Goal: Information Seeking & Learning: Learn about a topic

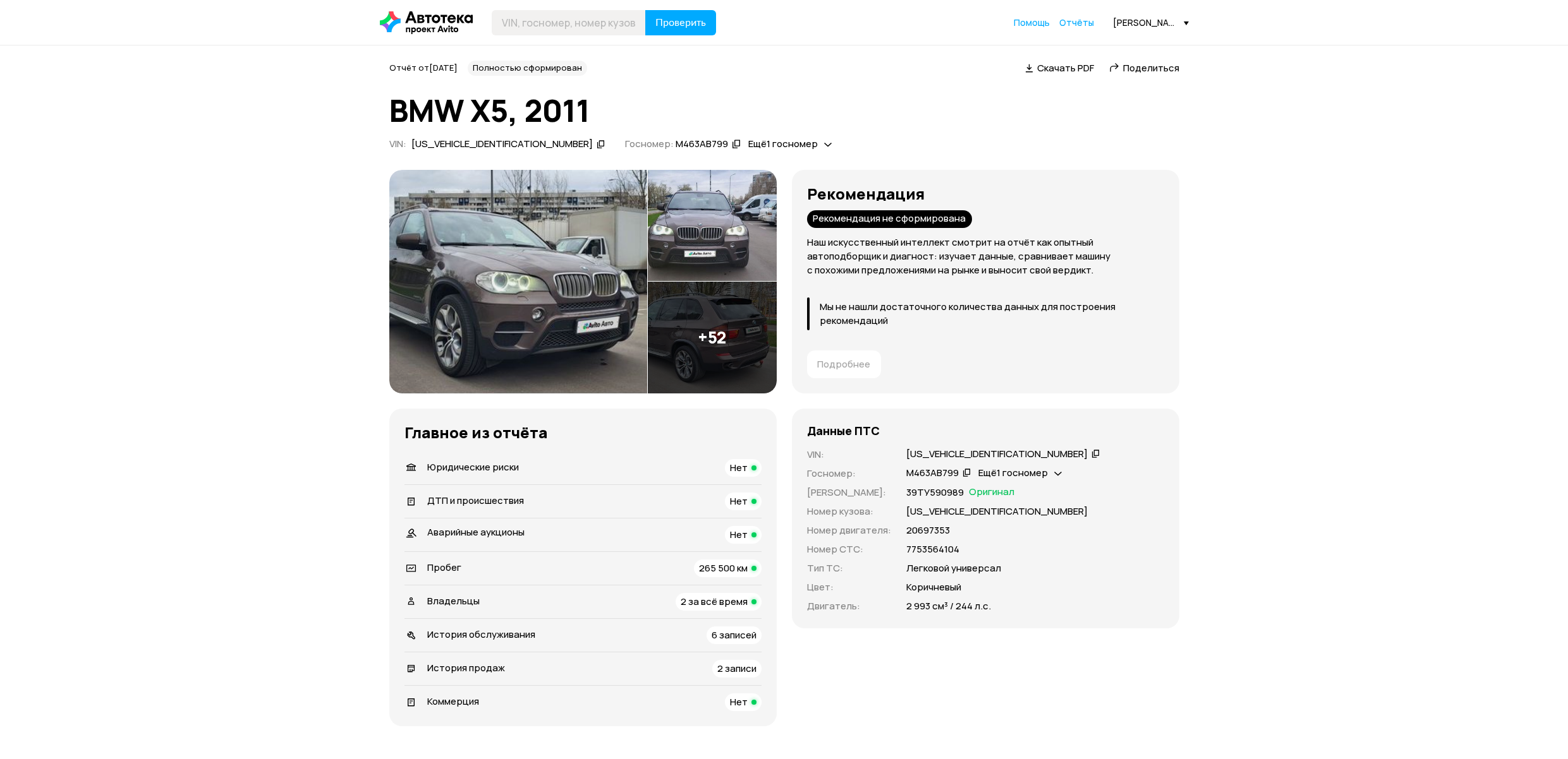
drag, startPoint x: 812, startPoint y: 216, endPoint x: 965, endPoint y: 223, distance: 153.2
click at [965, 223] on div "Рекомендация не сформирована" at bounding box center [890, 219] width 165 height 18
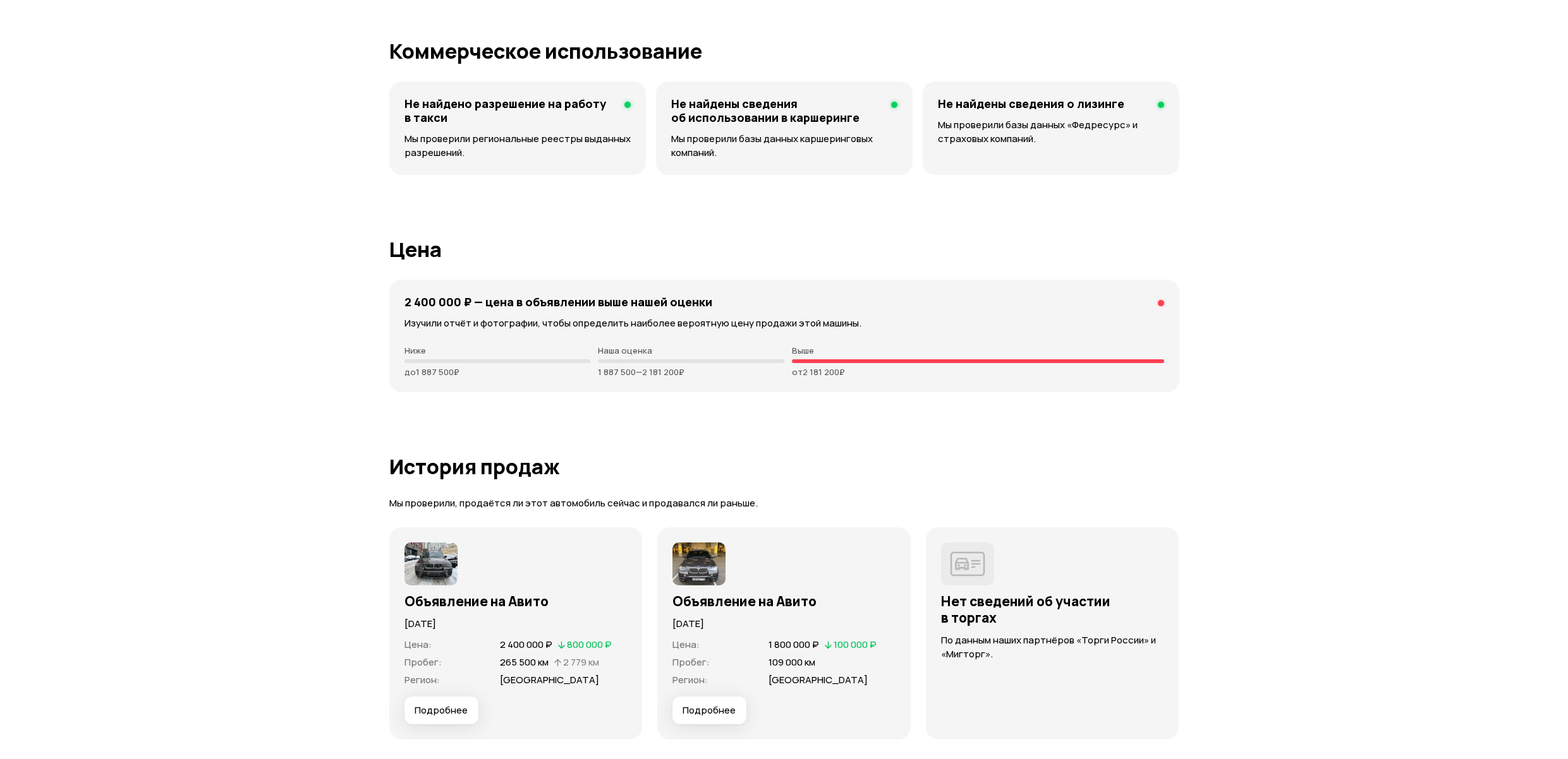
scroll to position [2896, 0]
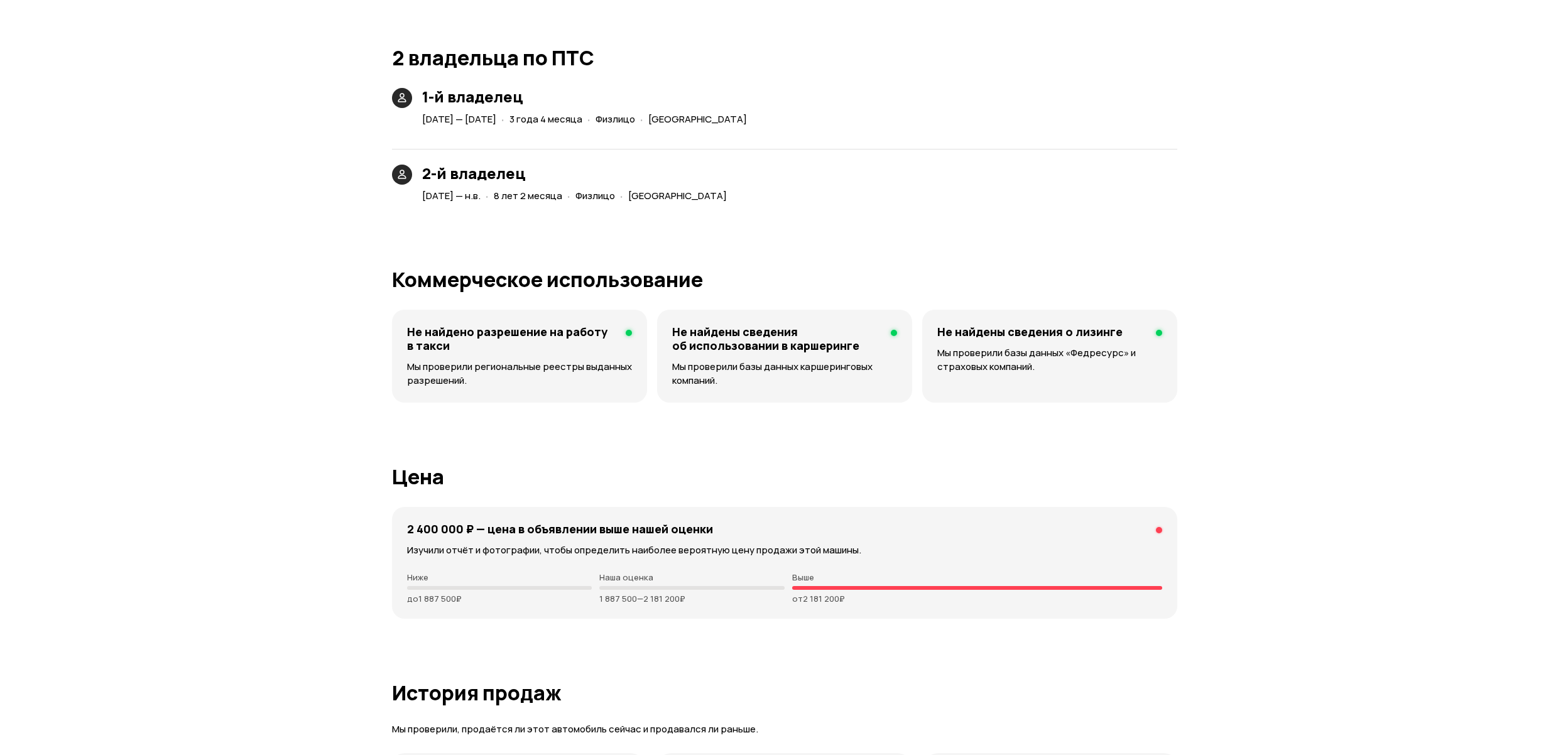
scroll to position [3002, 0]
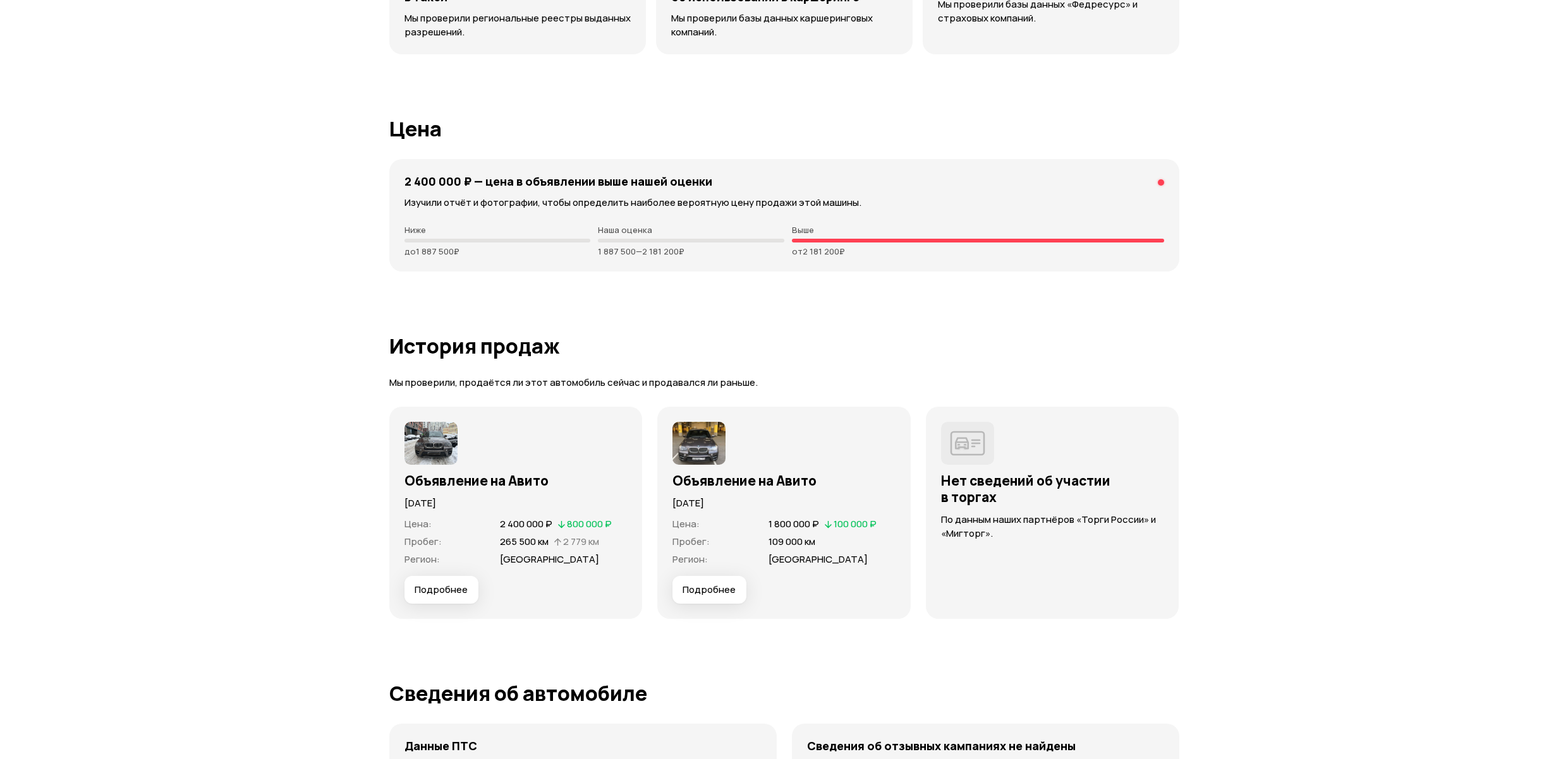
click at [449, 590] on span "Подробнее" at bounding box center [441, 589] width 53 height 12
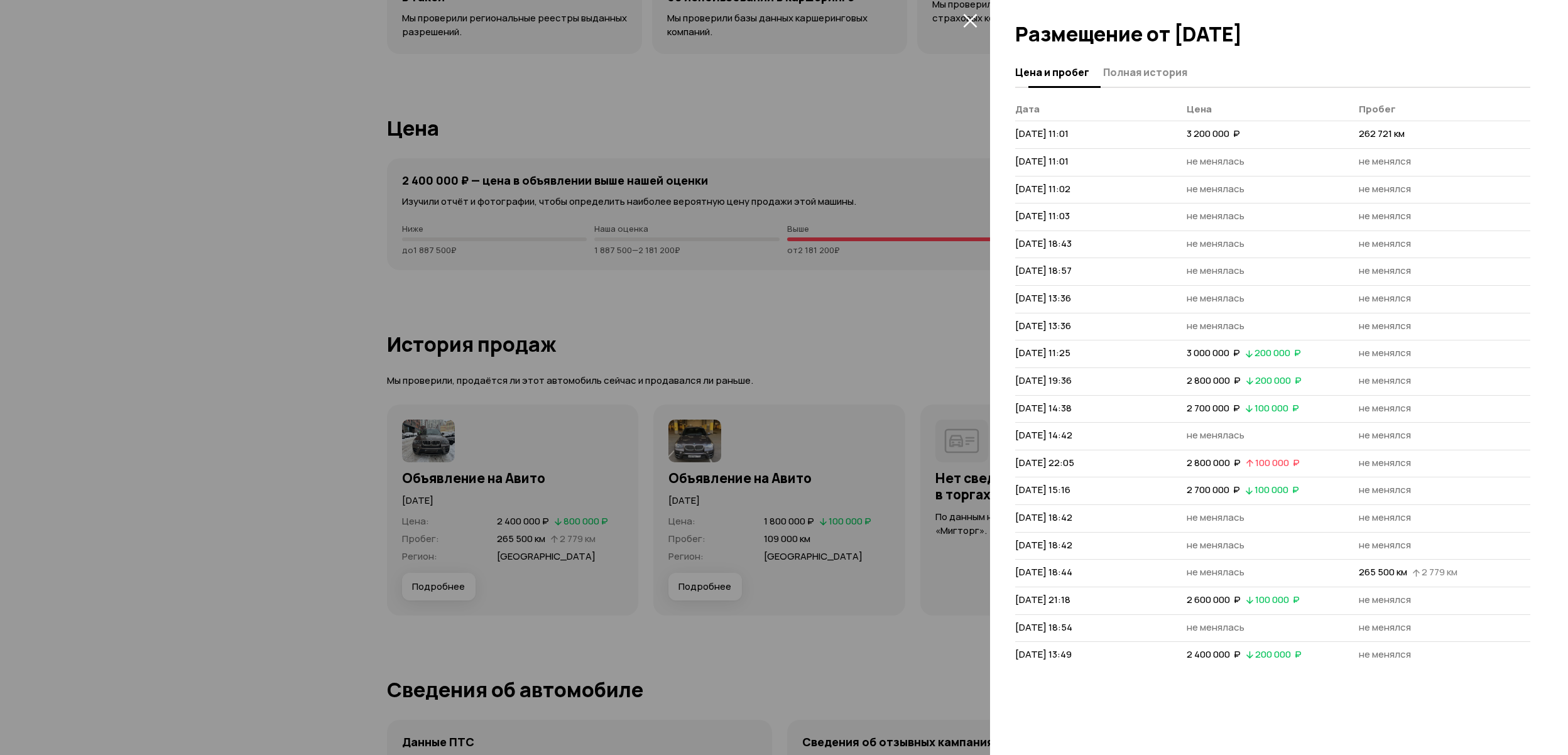
click at [1113, 66] on span "Полная история" at bounding box center [1145, 72] width 84 height 12
